Goal: Task Accomplishment & Management: Manage account settings

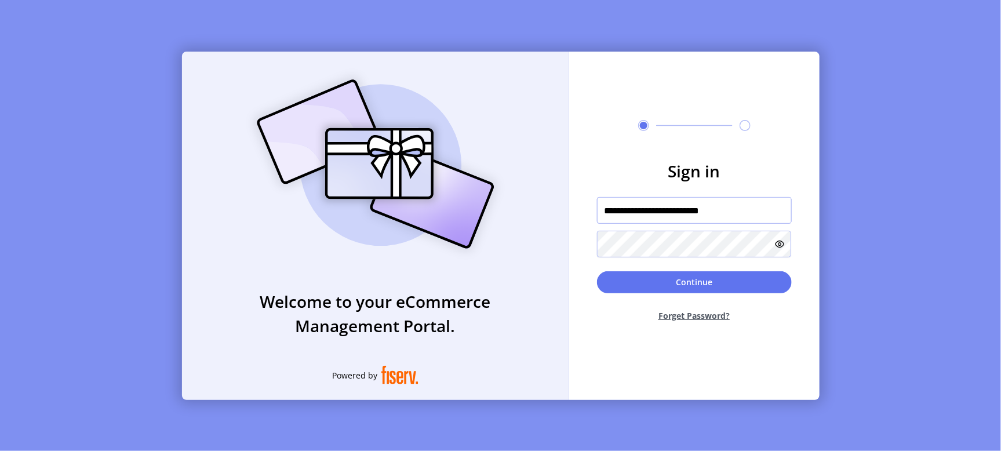
drag, startPoint x: 725, startPoint y: 209, endPoint x: 578, endPoint y: 213, distance: 147.3
click at [579, 213] on form "**********" at bounding box center [694, 245] width 250 height 172
paste input "text"
type input "**********"
click at [597, 271] on button "Continue" at bounding box center [694, 282] width 195 height 22
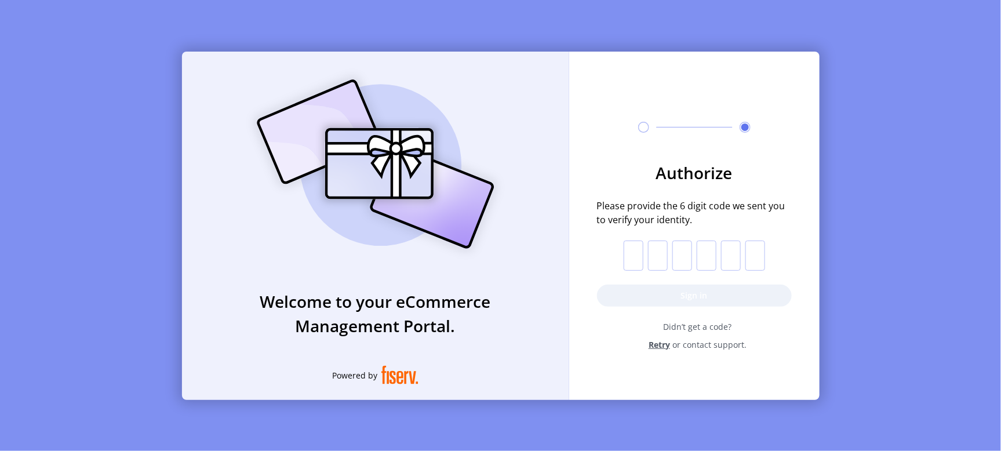
click at [632, 245] on input "text" at bounding box center [634, 256] width 20 height 30
type input "*"
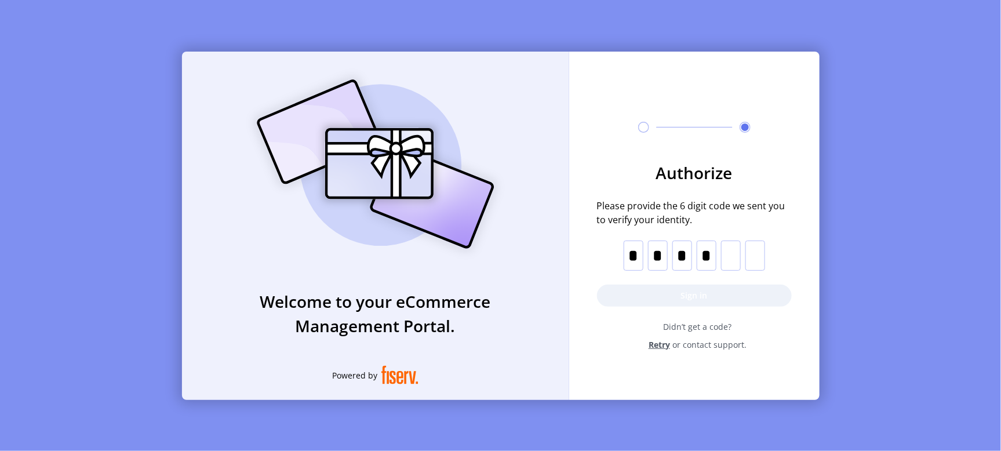
type input "*"
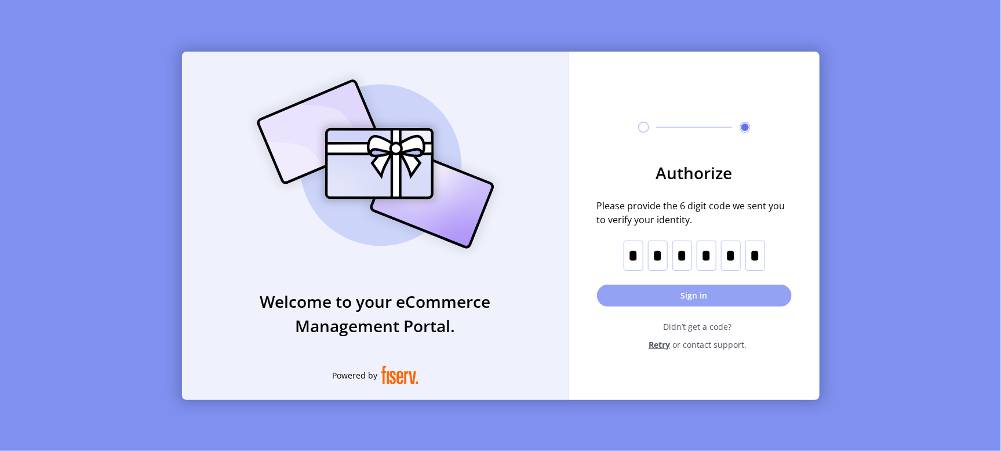
type input "*"
click at [716, 294] on button "Sign in" at bounding box center [694, 296] width 195 height 22
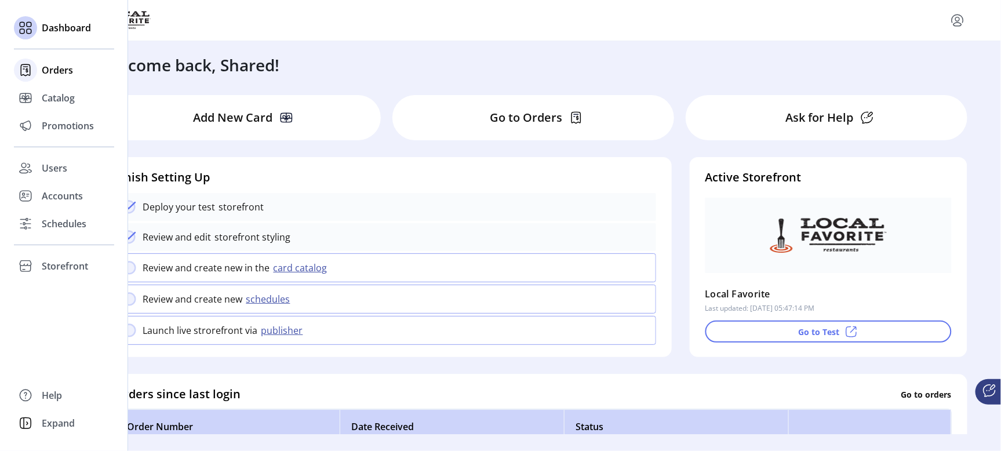
click at [53, 70] on span "Orders" at bounding box center [57, 70] width 31 height 14
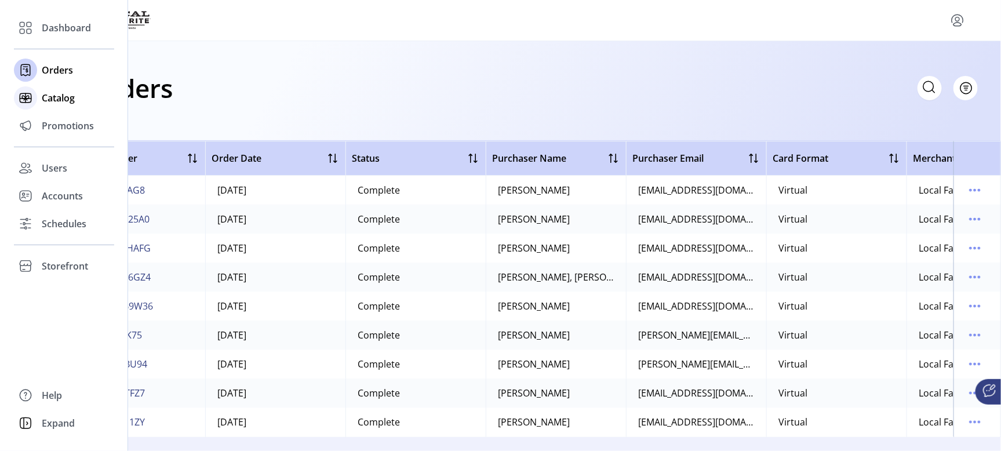
click at [49, 94] on span "Catalog" at bounding box center [58, 98] width 33 height 14
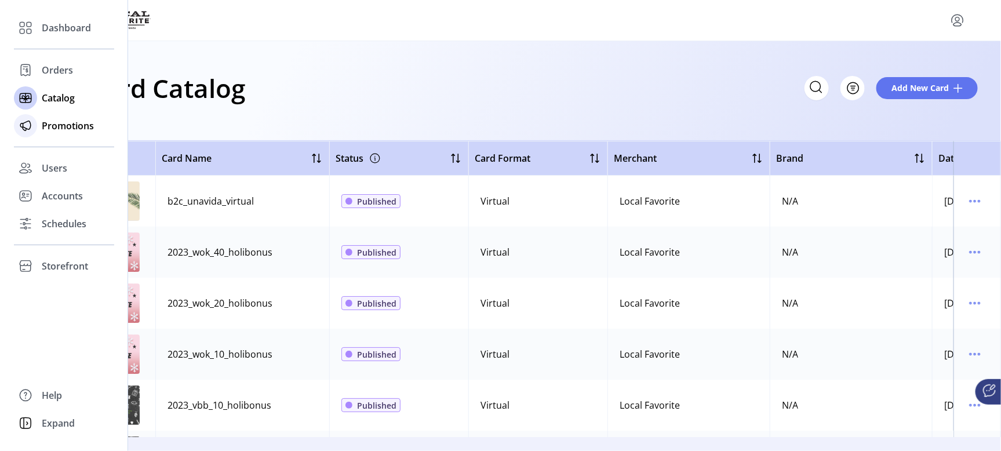
click at [58, 123] on span "Promotions" at bounding box center [68, 126] width 52 height 14
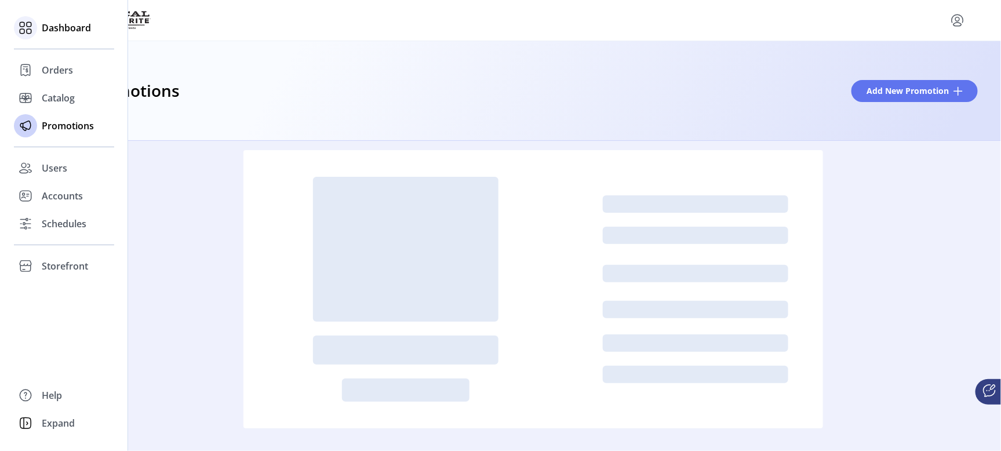
click at [68, 25] on span "Dashboard" at bounding box center [66, 28] width 49 height 14
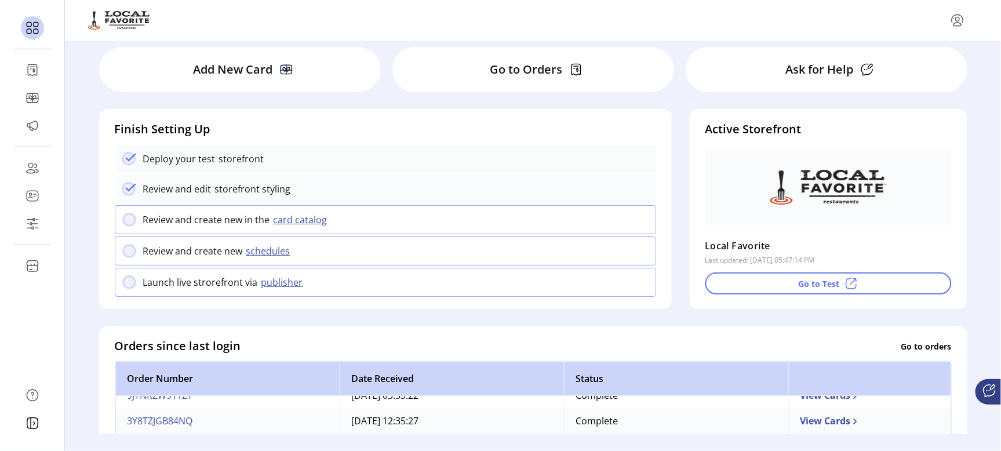
scroll to position [72, 0]
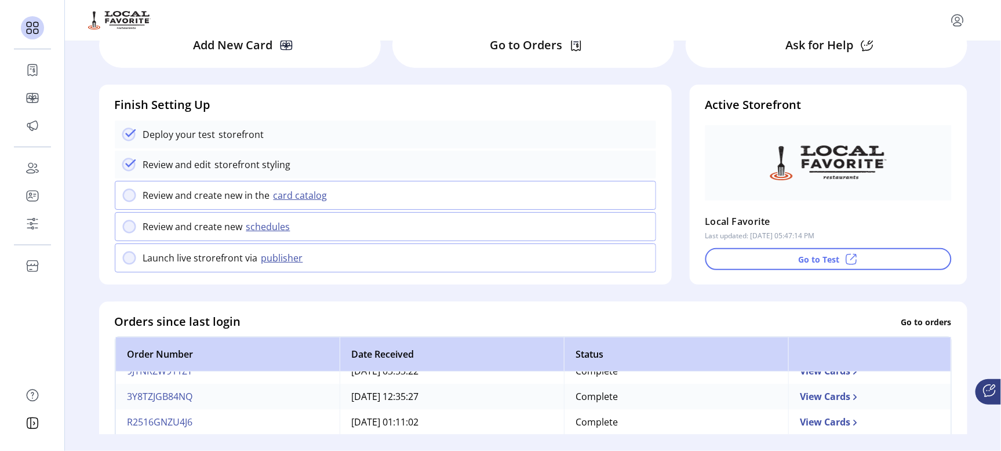
click at [543, 45] on p "Go to Orders" at bounding box center [526, 45] width 72 height 17
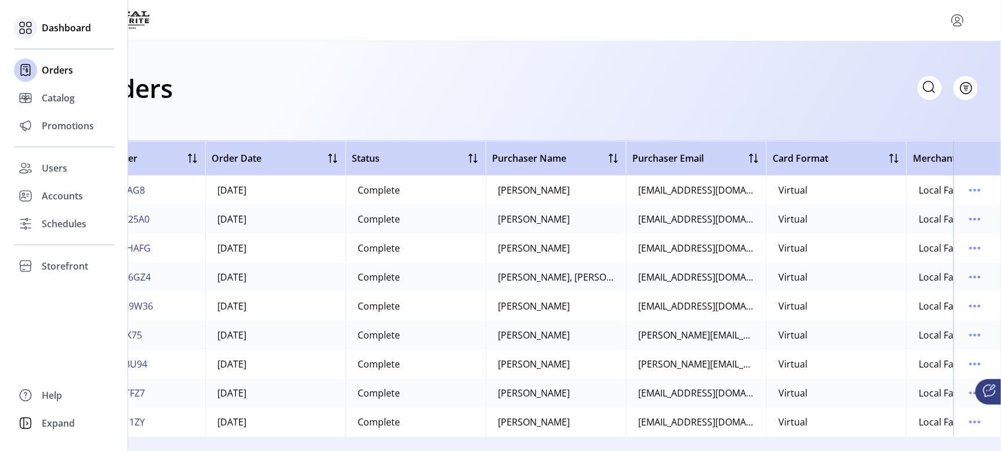
click at [71, 27] on span "Dashboard" at bounding box center [66, 28] width 49 height 14
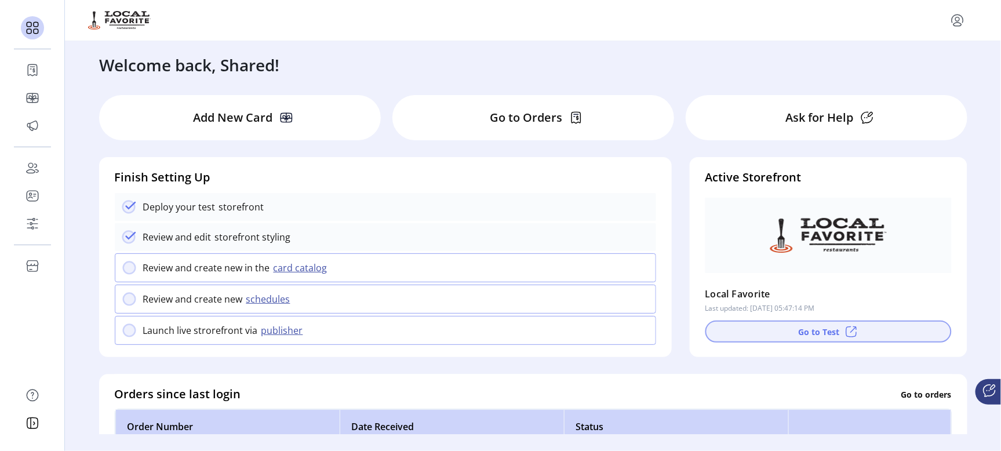
click at [807, 329] on button "Go to Test" at bounding box center [828, 332] width 246 height 22
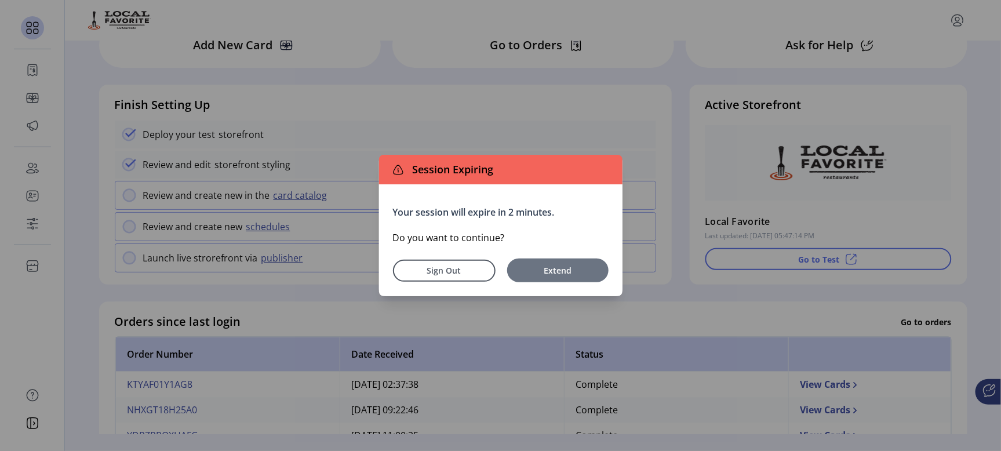
click at [546, 268] on span "Extend" at bounding box center [558, 270] width 90 height 12
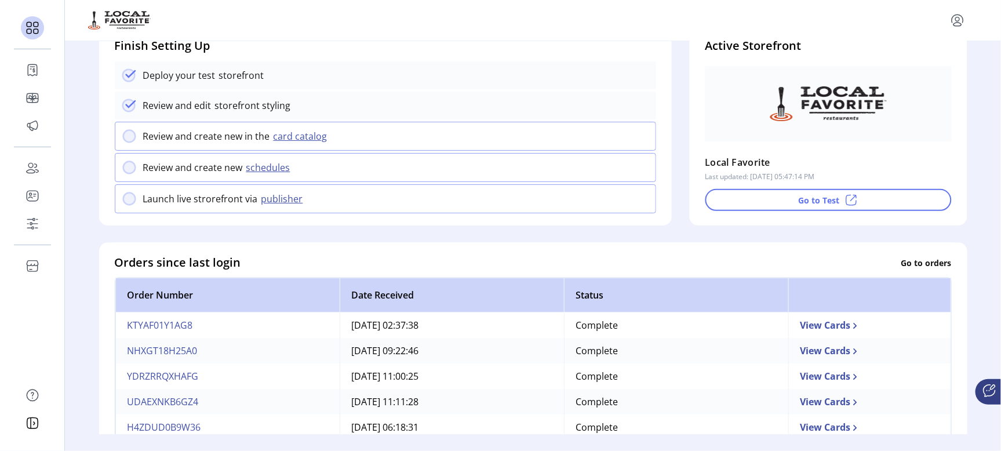
scroll to position [108, 0]
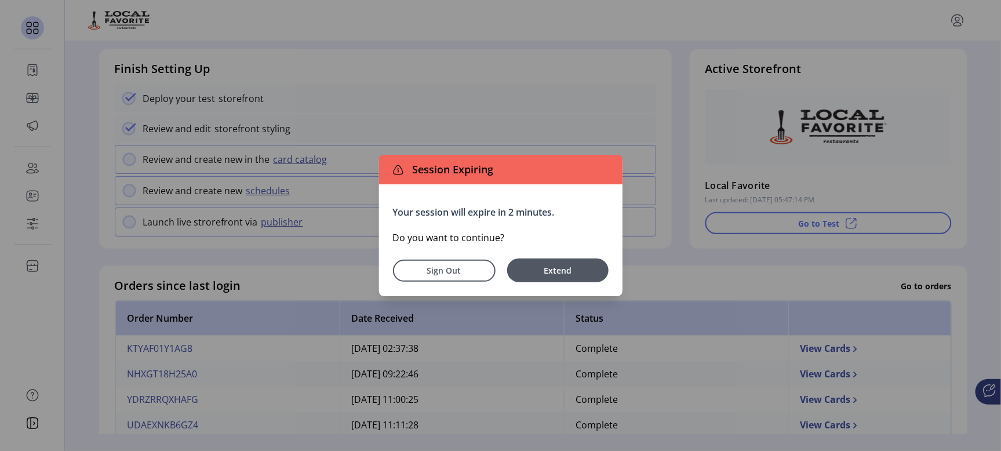
drag, startPoint x: 548, startPoint y: 271, endPoint x: 413, endPoint y: 65, distance: 246.0
click at [548, 270] on span "Extend" at bounding box center [558, 270] width 90 height 12
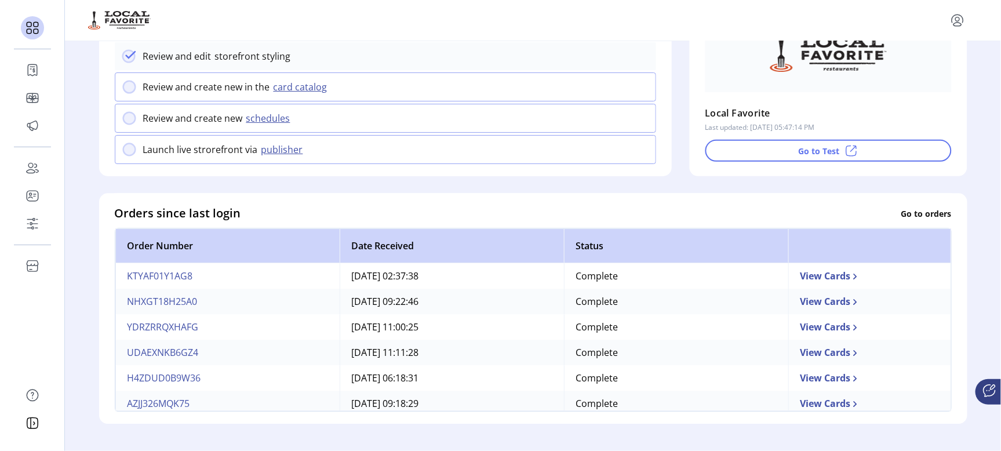
scroll to position [36, 0]
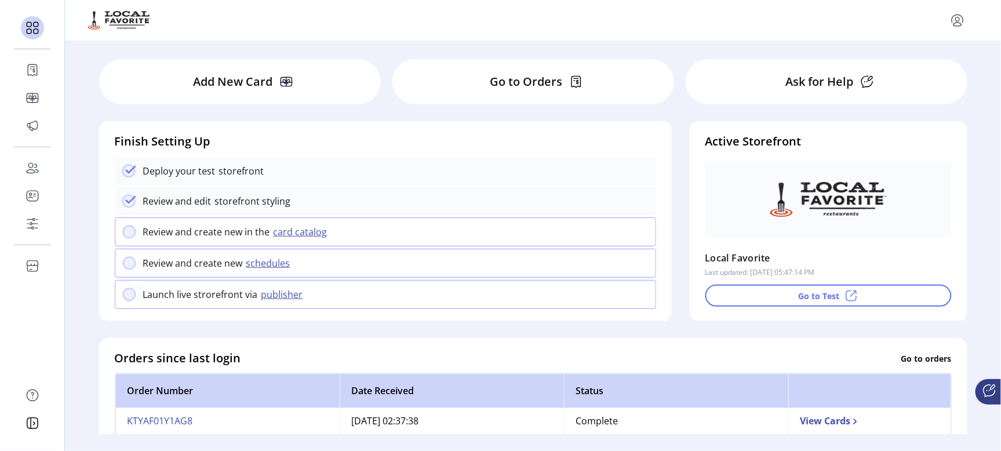
click at [127, 235] on 2311 at bounding box center [129, 232] width 12 height 12
click at [181, 233] on p "Review and create new in the" at bounding box center [206, 232] width 127 height 14
click at [299, 233] on button "card catalog" at bounding box center [302, 232] width 64 height 14
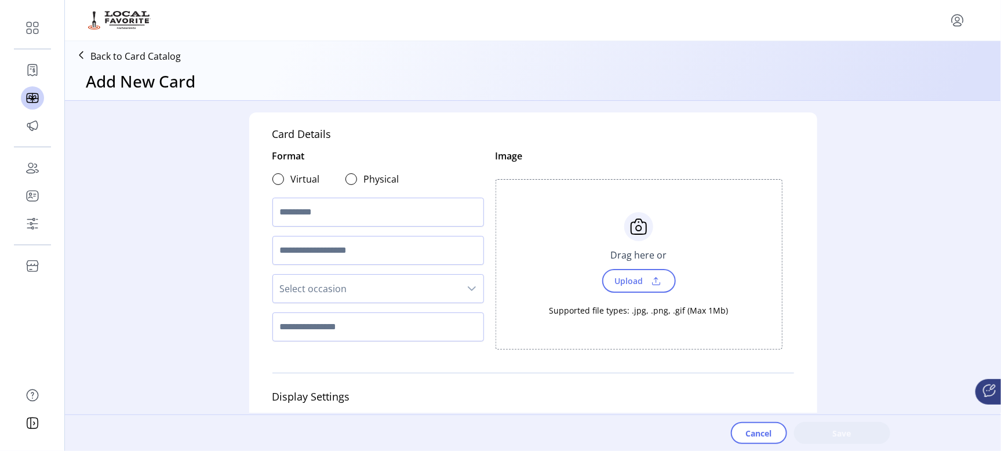
click at [103, 56] on p "Back to Card Catalog" at bounding box center [135, 56] width 90 height 14
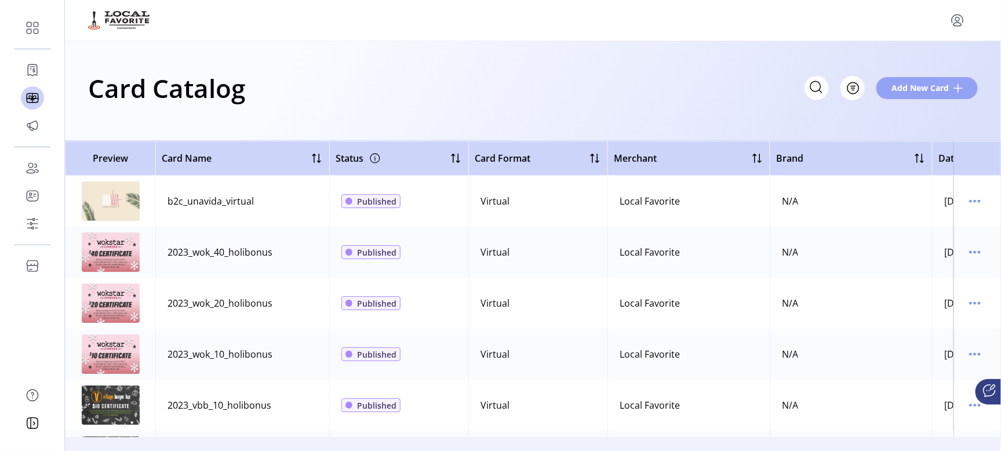
click at [913, 87] on span "Add New Card" at bounding box center [919, 88] width 57 height 12
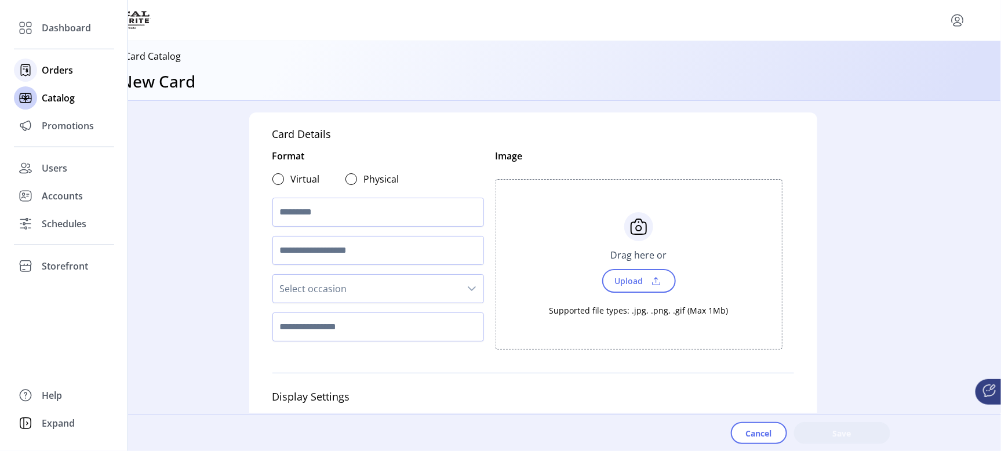
click at [67, 70] on span "Orders" at bounding box center [57, 70] width 31 height 14
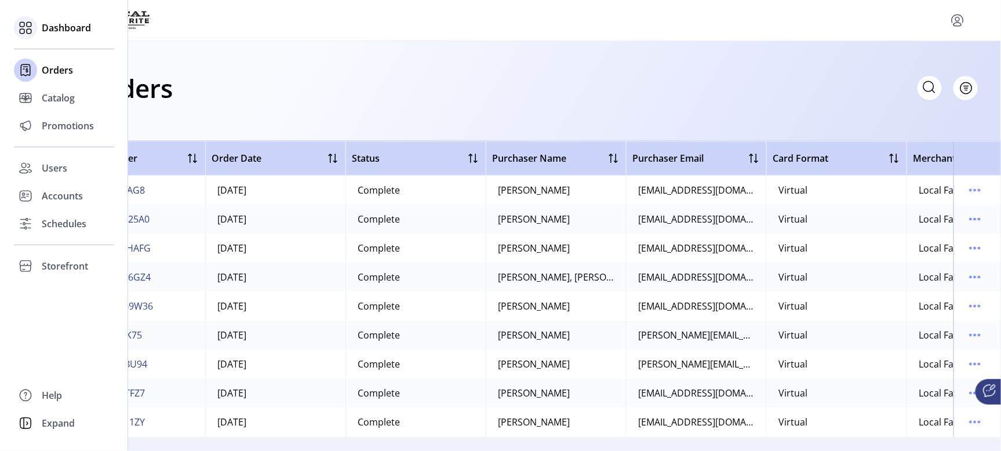
click at [52, 27] on span "Dashboard" at bounding box center [66, 28] width 49 height 14
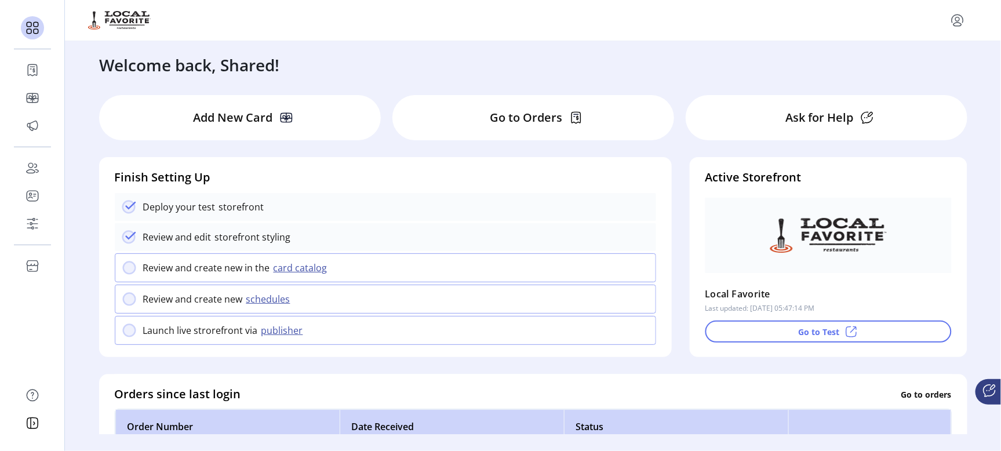
click at [264, 296] on button "schedules" at bounding box center [270, 299] width 54 height 14
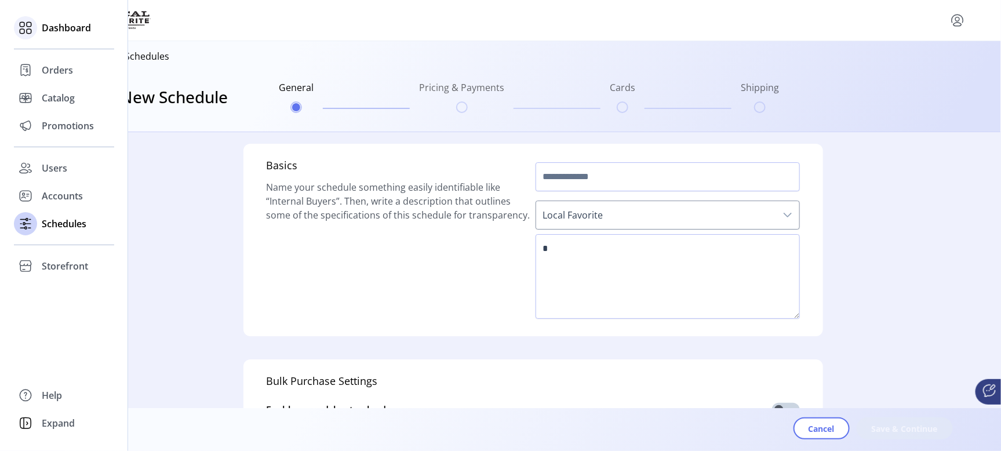
click at [72, 26] on span "Dashboard" at bounding box center [66, 28] width 49 height 14
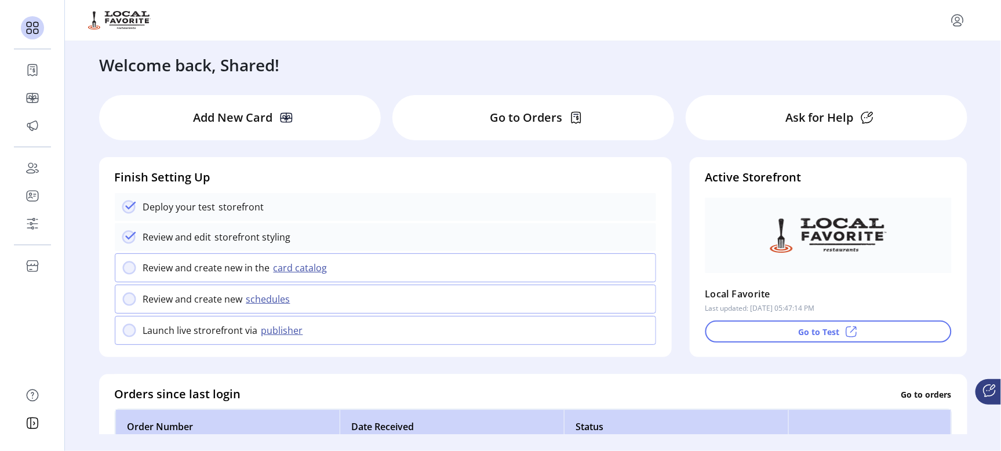
click at [275, 332] on button "publisher" at bounding box center [284, 330] width 52 height 14
click at [278, 329] on button "publisher" at bounding box center [284, 330] width 52 height 14
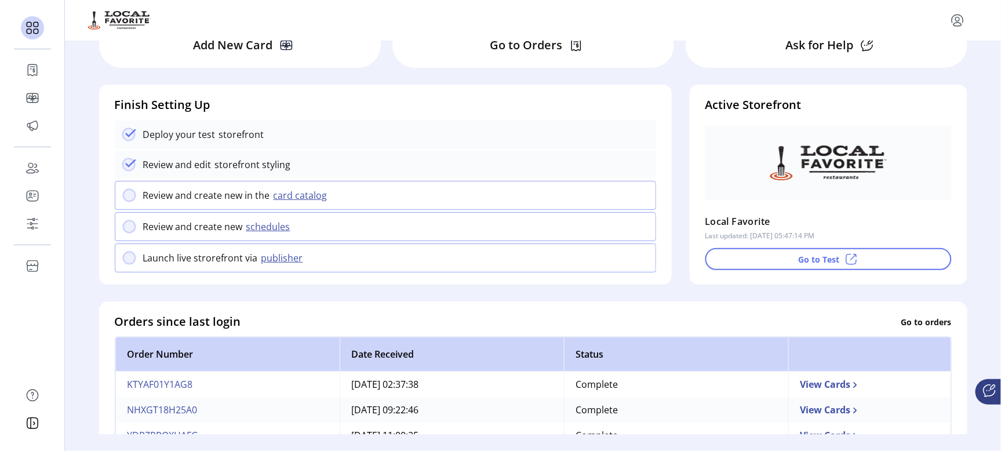
scroll to position [217, 0]
